Goal: Find specific page/section: Find specific page/section

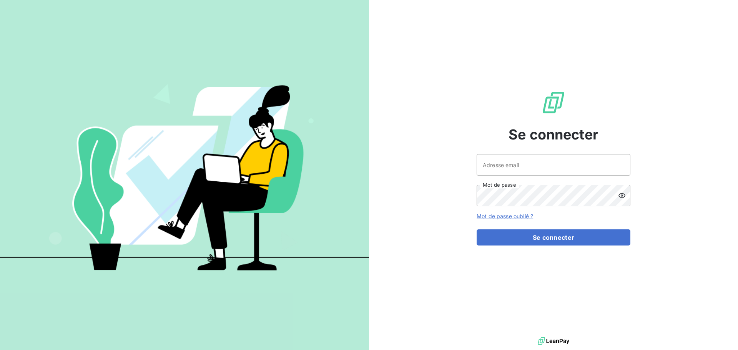
click at [0, 0] on div at bounding box center [0, 0] width 0 height 0
type input "fbouthemy@pgc.fr"
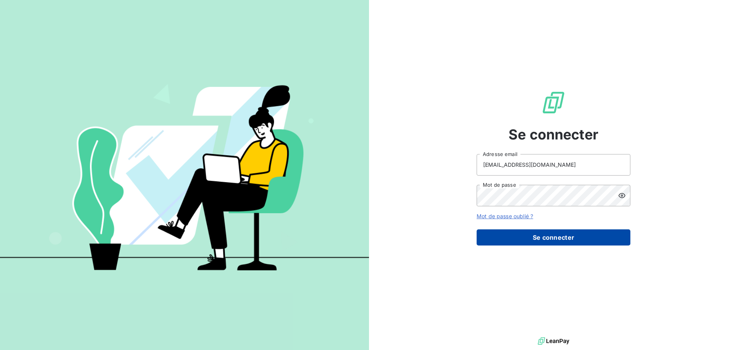
click at [561, 240] on button "Se connecter" at bounding box center [554, 238] width 154 height 16
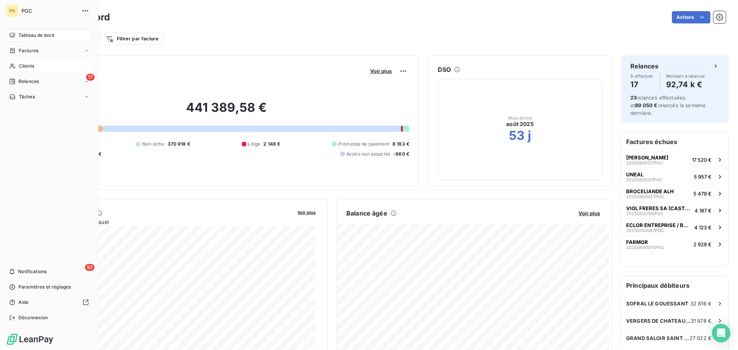
click at [22, 68] on span "Clients" at bounding box center [26, 66] width 15 height 7
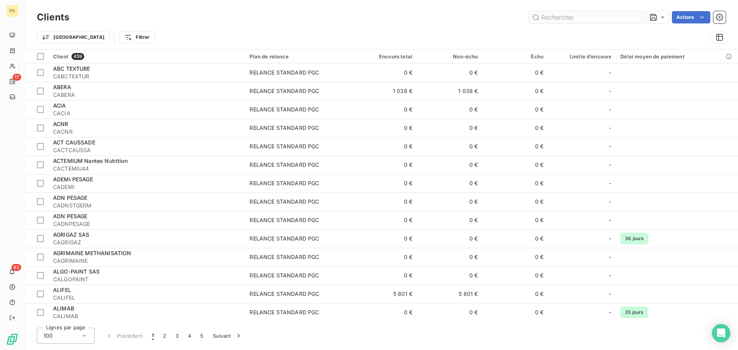
click at [546, 18] on input "text" at bounding box center [586, 17] width 115 height 12
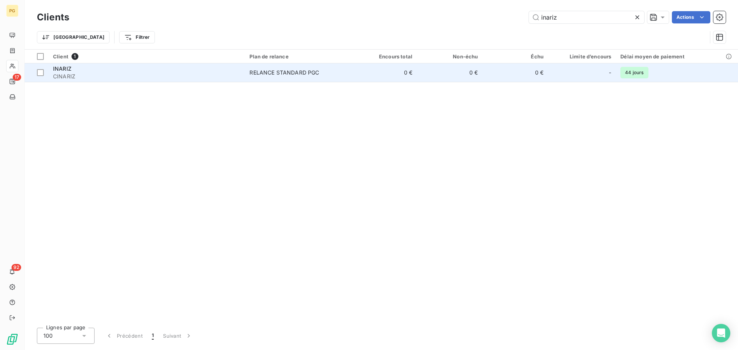
type input "inariz"
click at [73, 73] on span "CINARIZ" at bounding box center [146, 77] width 187 height 8
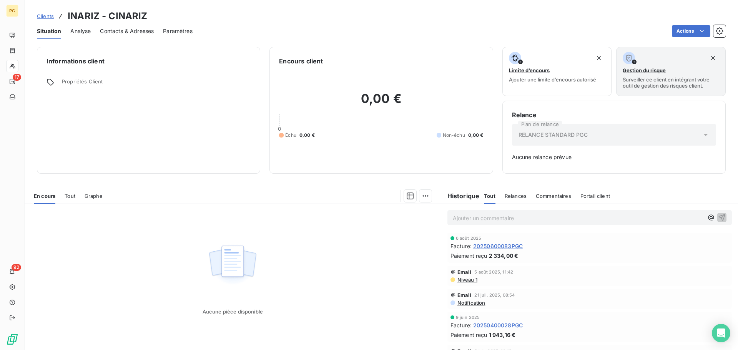
click at [72, 195] on span "Tout" at bounding box center [70, 196] width 11 height 6
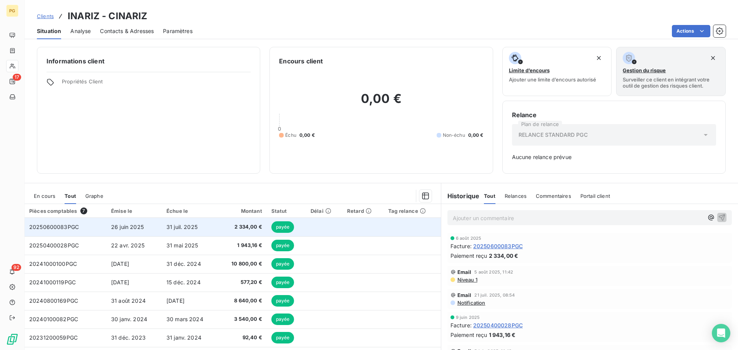
click at [66, 227] on span "20250600083PGC" at bounding box center [54, 227] width 50 height 7
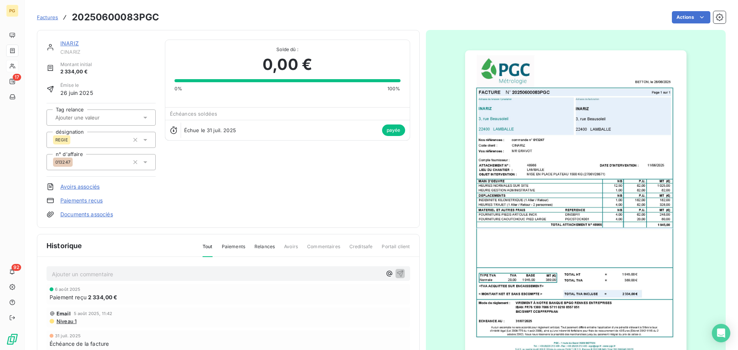
click at [66, 43] on link "INARIZ" at bounding box center [69, 43] width 18 height 7
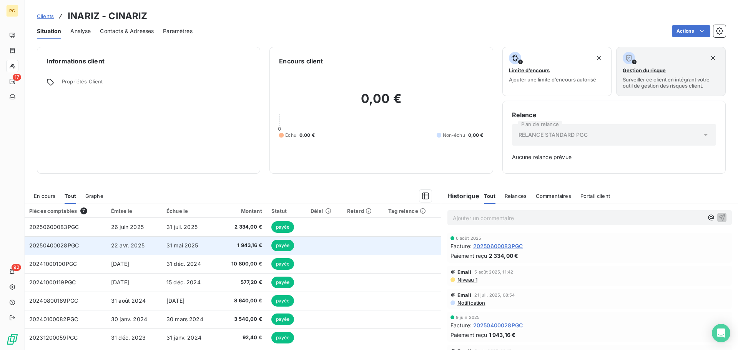
click at [62, 247] on span "20250400028PGC" at bounding box center [54, 245] width 50 height 7
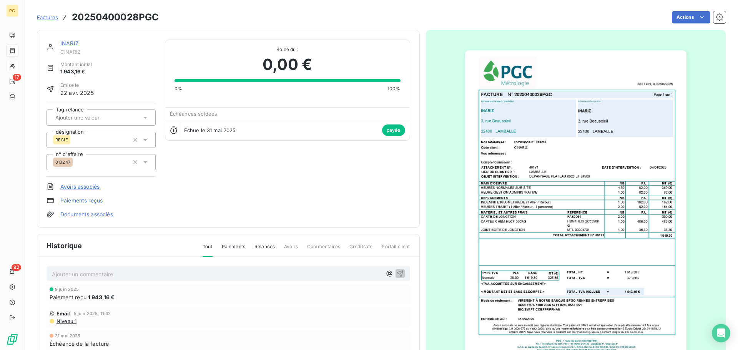
click at [67, 43] on link "INARIZ" at bounding box center [69, 43] width 18 height 7
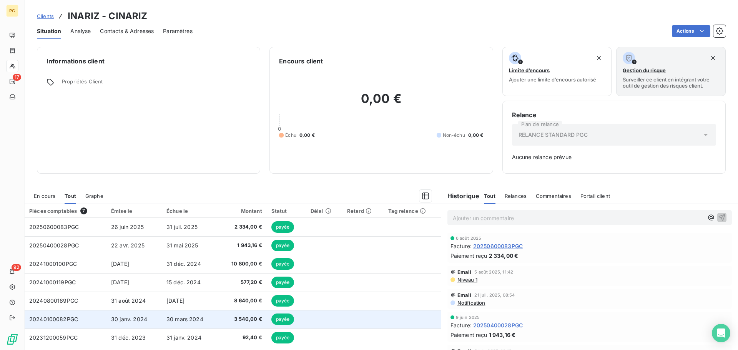
scroll to position [25, 0]
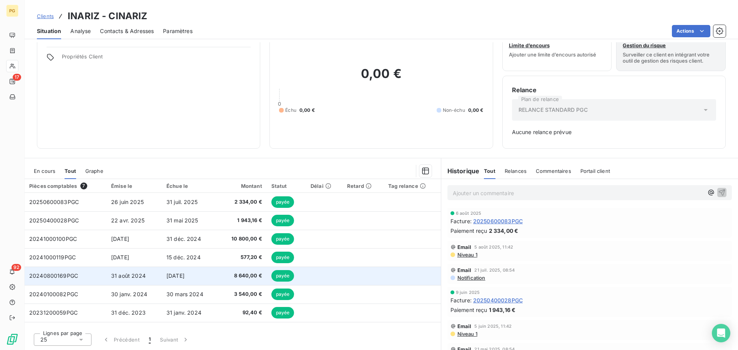
click at [54, 277] on span "20240800169PGC" at bounding box center [53, 276] width 49 height 7
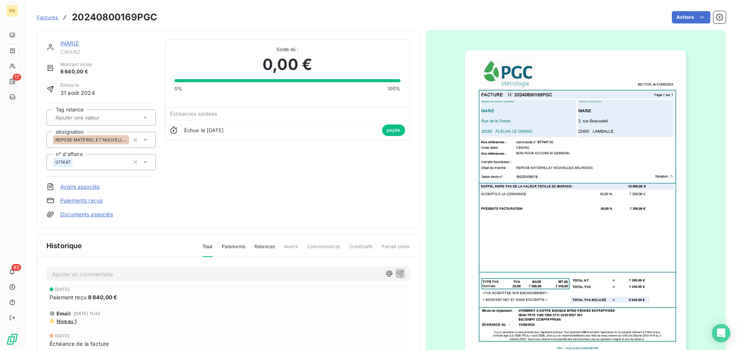
click at [67, 45] on link "INARIZ" at bounding box center [69, 43] width 18 height 7
